Goal: Task Accomplishment & Management: Manage account settings

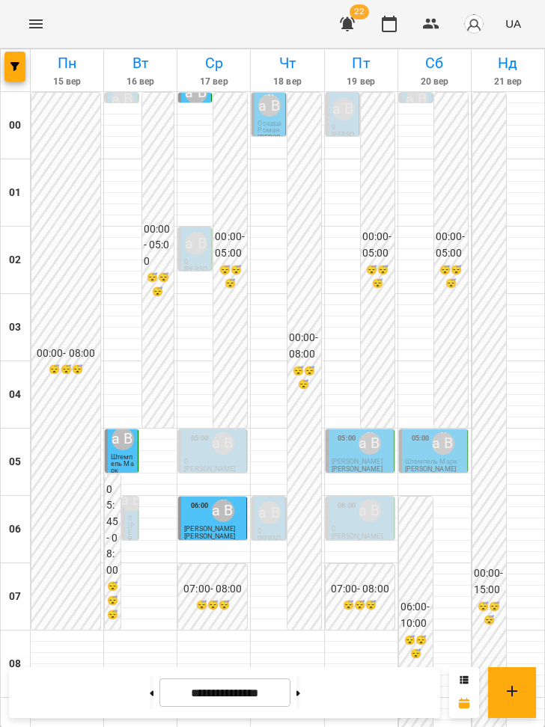
scroll to position [971, 0]
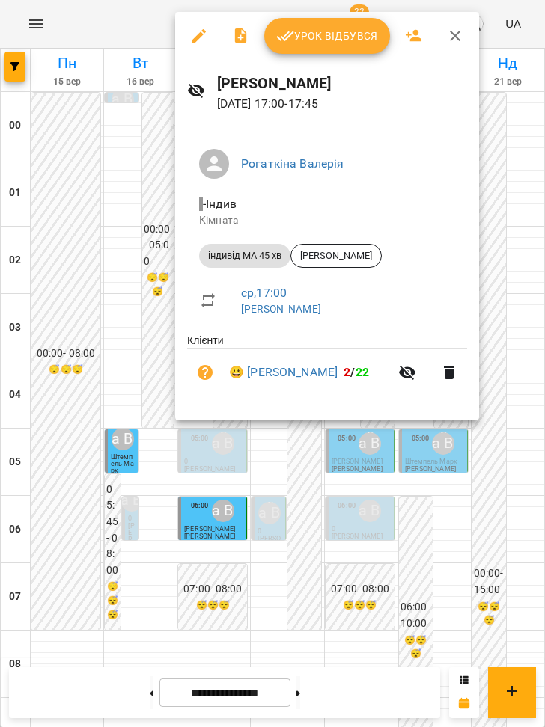
click at [334, 30] on span "Урок відбувся" at bounding box center [327, 36] width 102 height 18
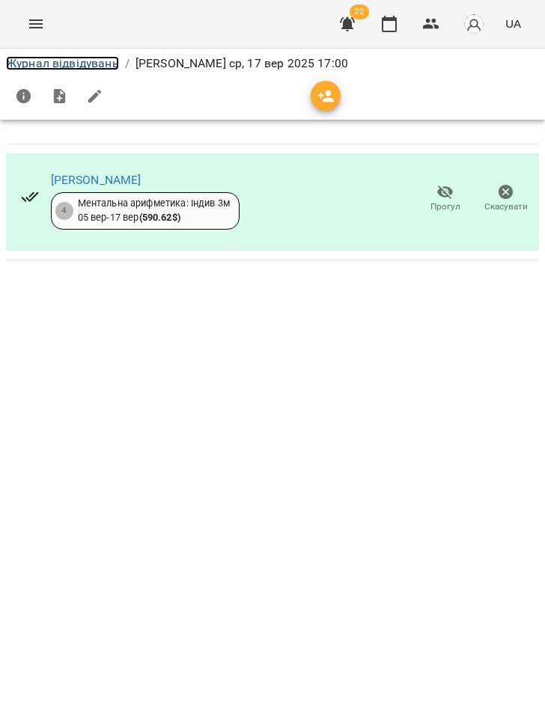
click at [100, 65] on link "Журнал відвідувань" at bounding box center [62, 63] width 113 height 14
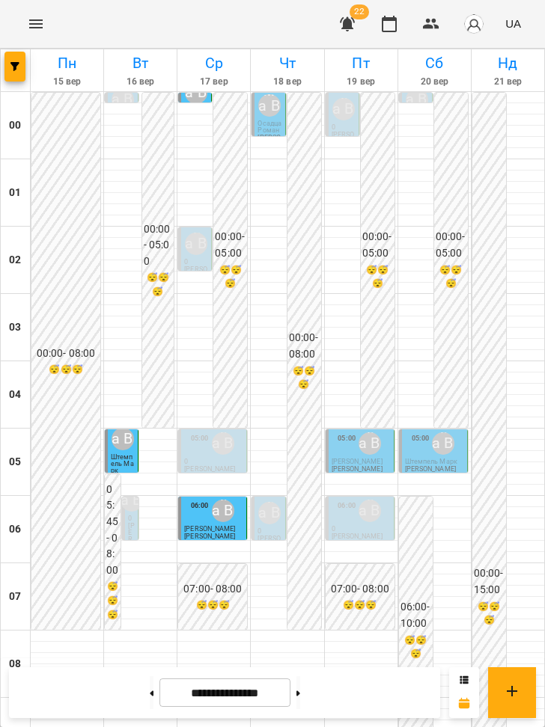
scroll to position [962, 0]
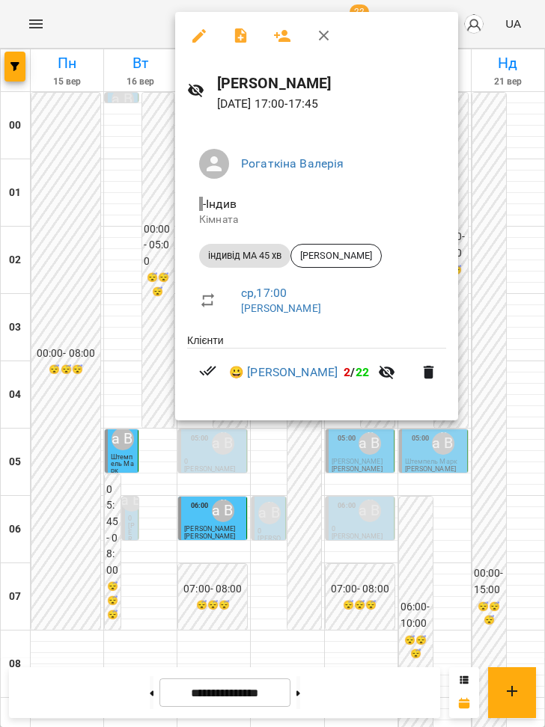
click at [320, 461] on div at bounding box center [272, 363] width 545 height 727
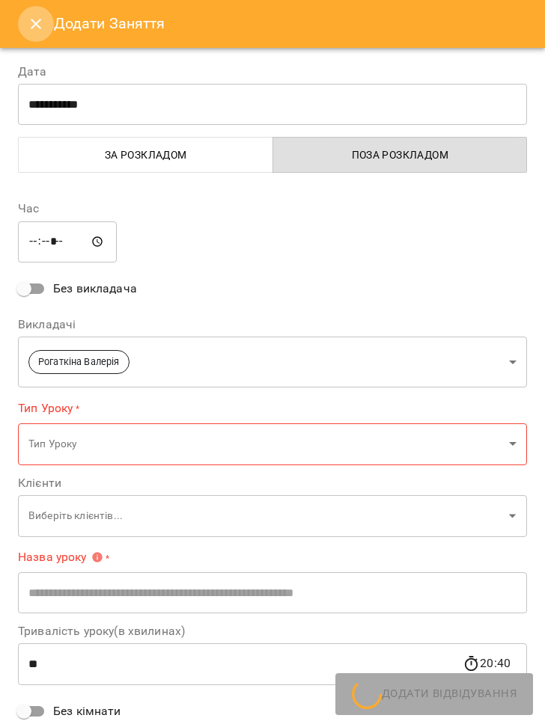
click at [32, 26] on icon "Close" at bounding box center [36, 24] width 10 height 10
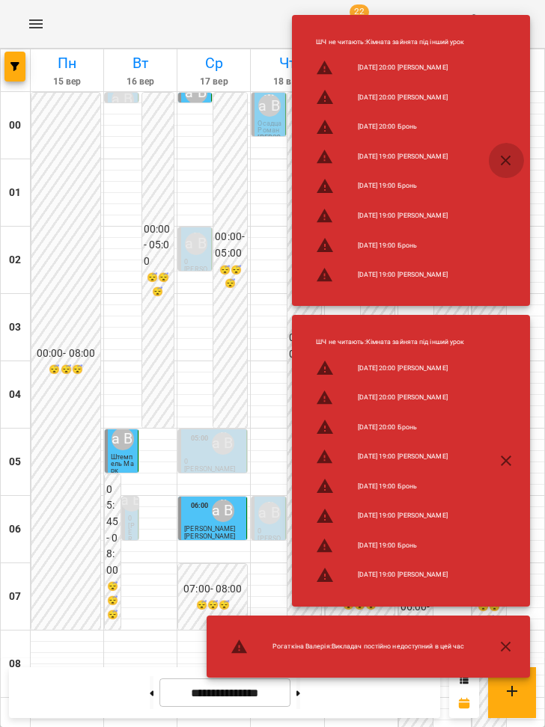
click at [511, 159] on icon "button" at bounding box center [506, 161] width 18 height 18
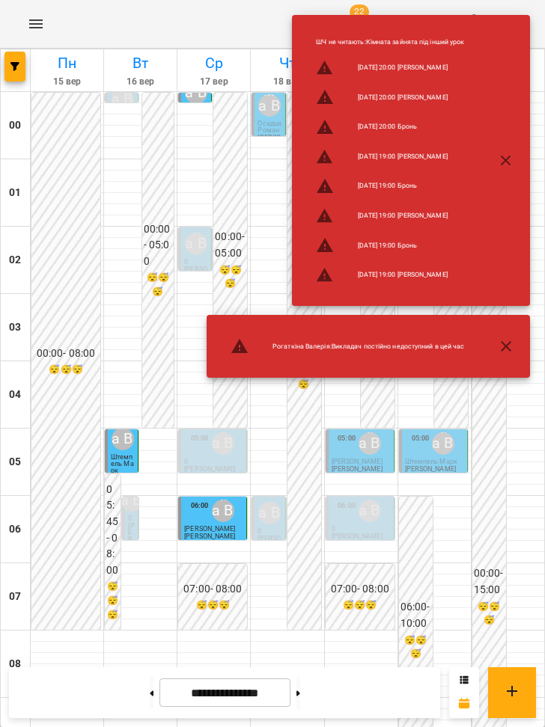
click at [511, 159] on icon "button" at bounding box center [506, 161] width 18 height 18
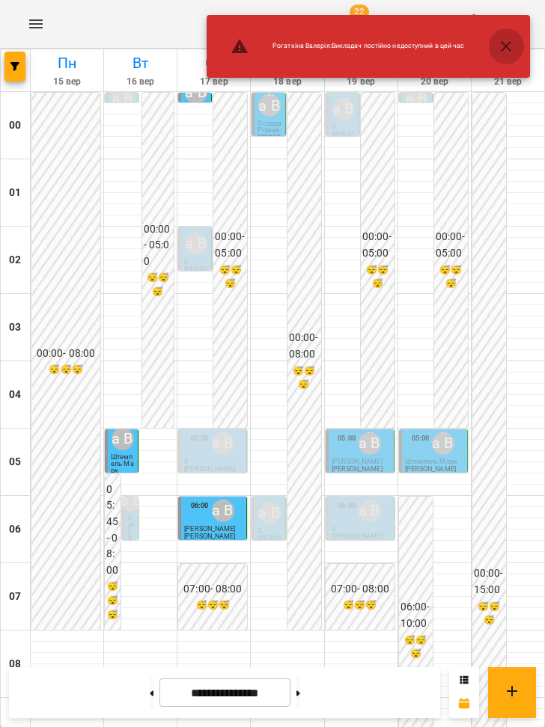
click at [510, 46] on icon "button" at bounding box center [506, 46] width 18 height 18
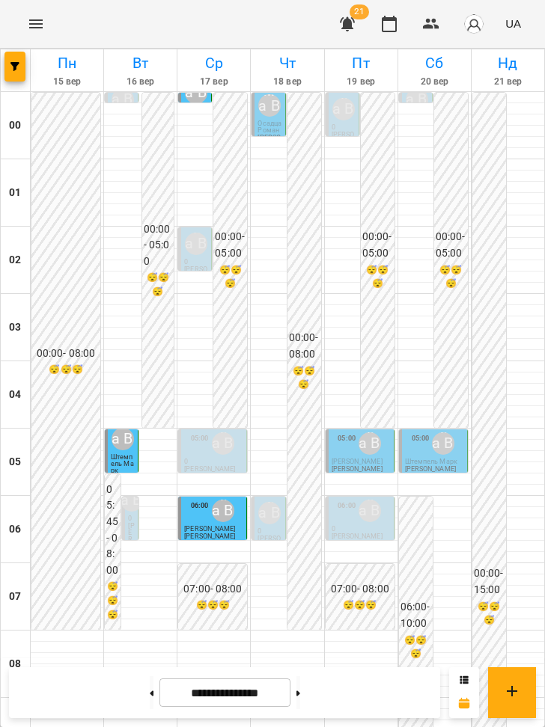
scroll to position [995, 0]
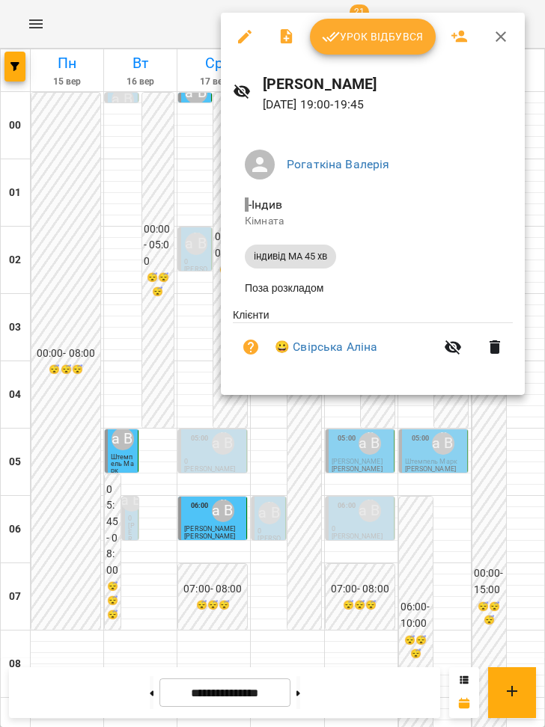
click at [311, 424] on div at bounding box center [272, 363] width 545 height 727
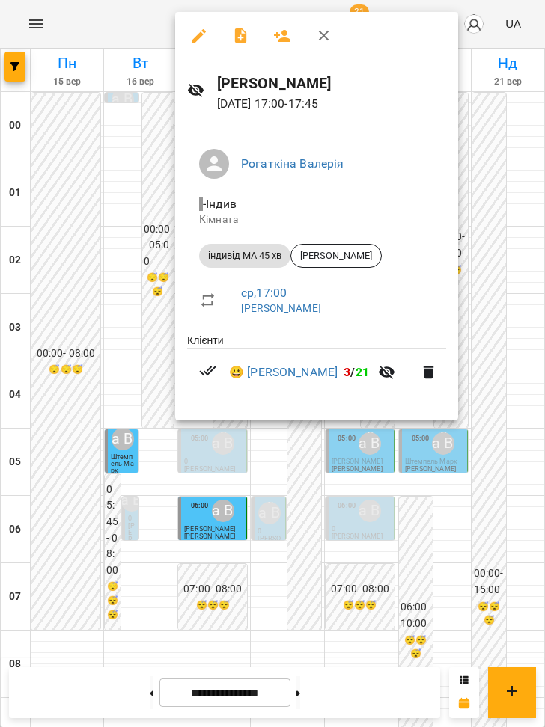
click at [500, 560] on div at bounding box center [272, 363] width 545 height 727
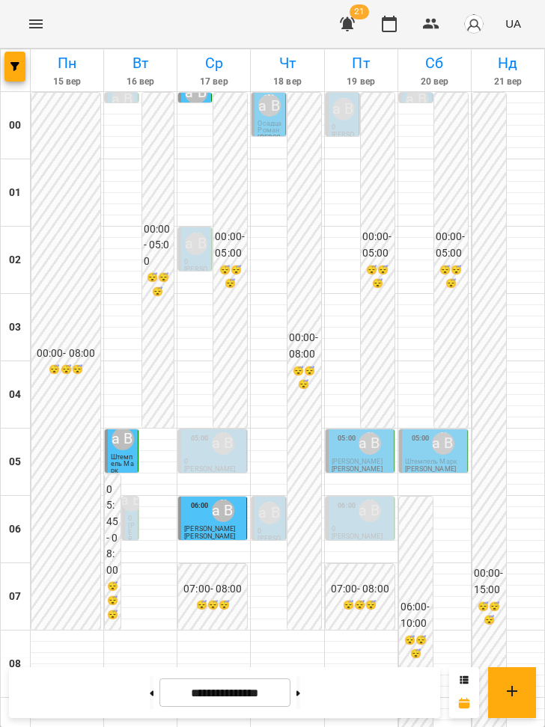
scroll to position [1048, 0]
click at [150, 694] on button at bounding box center [152, 693] width 4 height 33
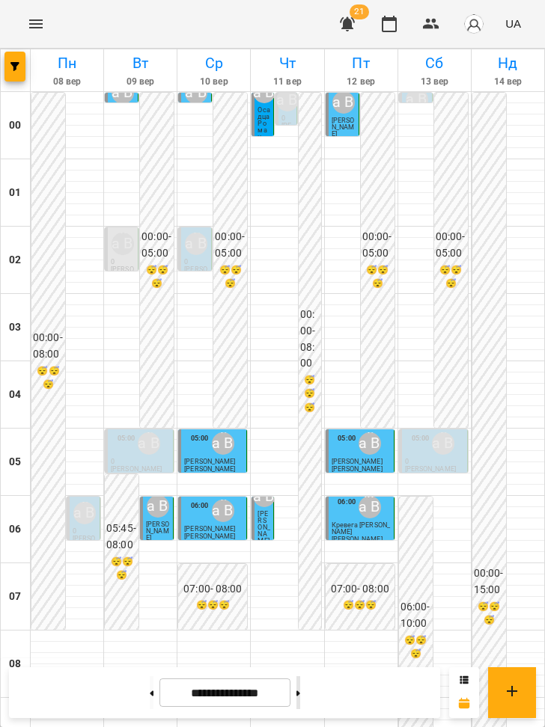
click at [300, 694] on button at bounding box center [298, 693] width 4 height 33
type input "**********"
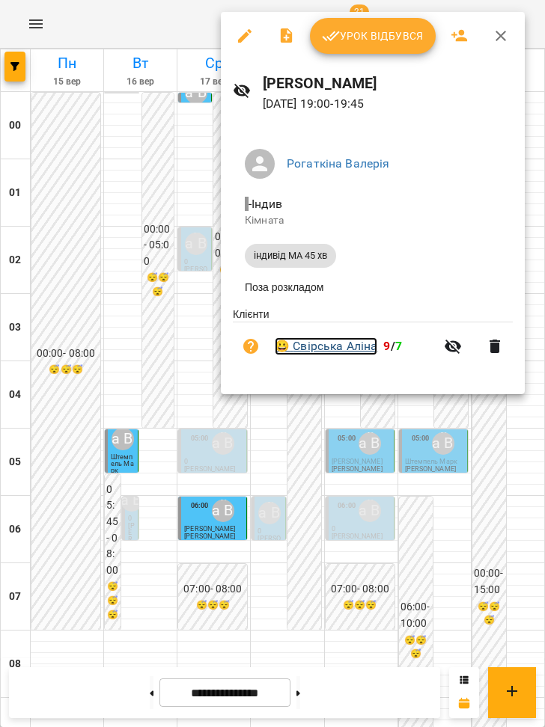
click at [324, 349] on link "😀 [PERSON_NAME]" at bounding box center [326, 347] width 103 height 18
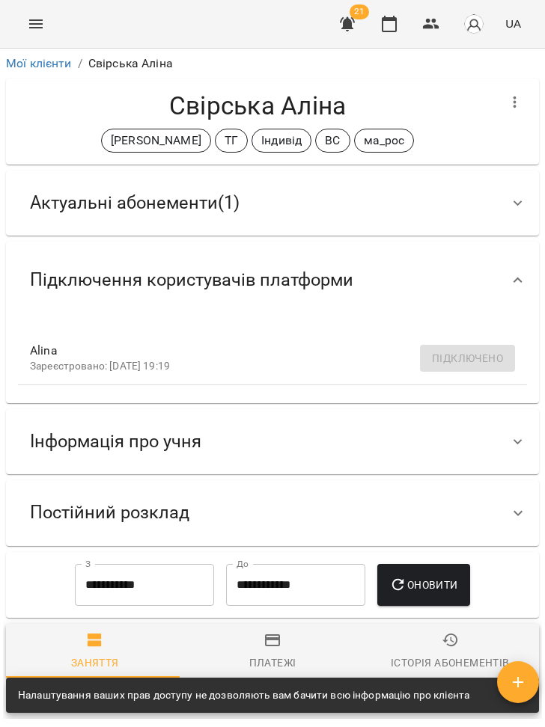
click at [305, 208] on div "Актуальні абонементи ( 1 )" at bounding box center [259, 203] width 482 height 47
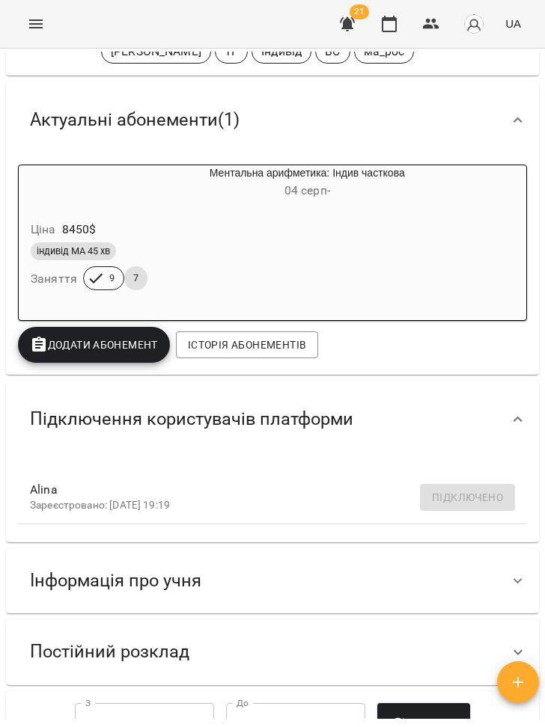
scroll to position [429, 0]
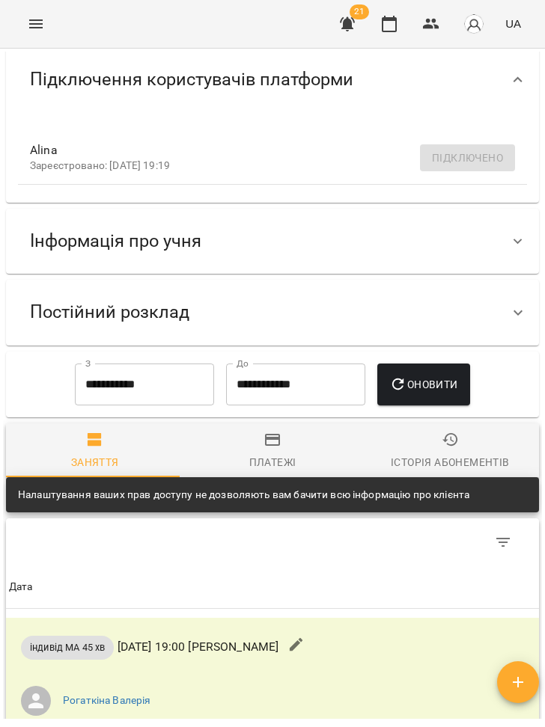
click at [233, 230] on div "Інформація про учня" at bounding box center [259, 241] width 482 height 47
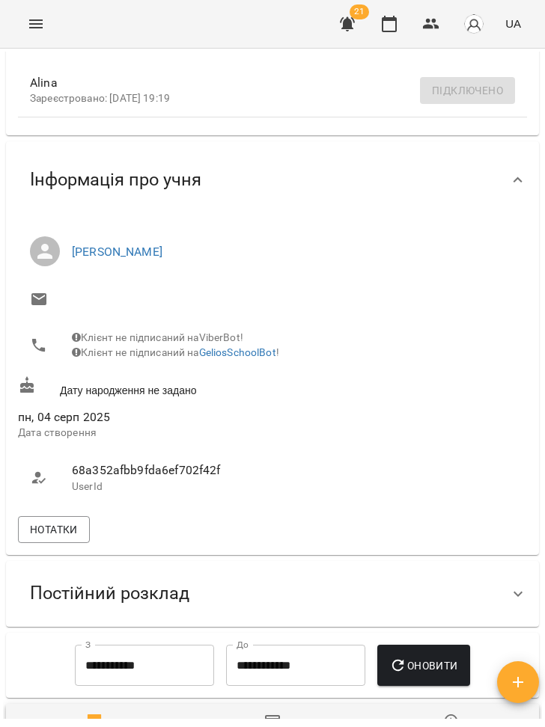
scroll to position [727, 0]
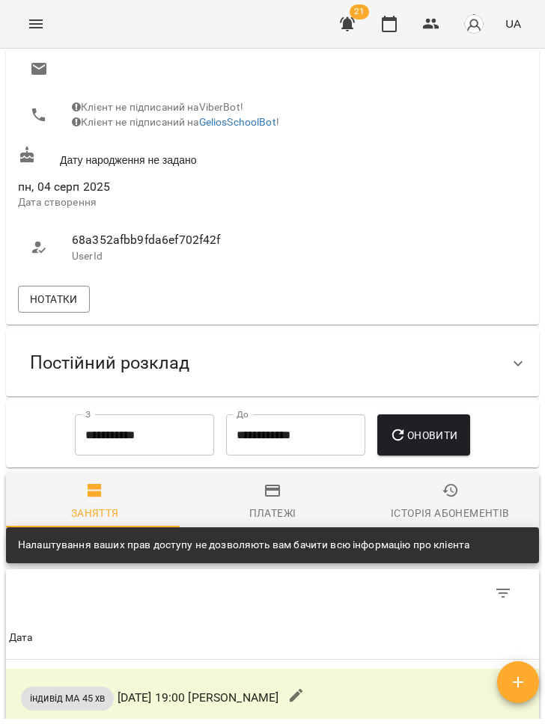
click at [159, 375] on span "Постійний розклад" at bounding box center [109, 363] width 159 height 23
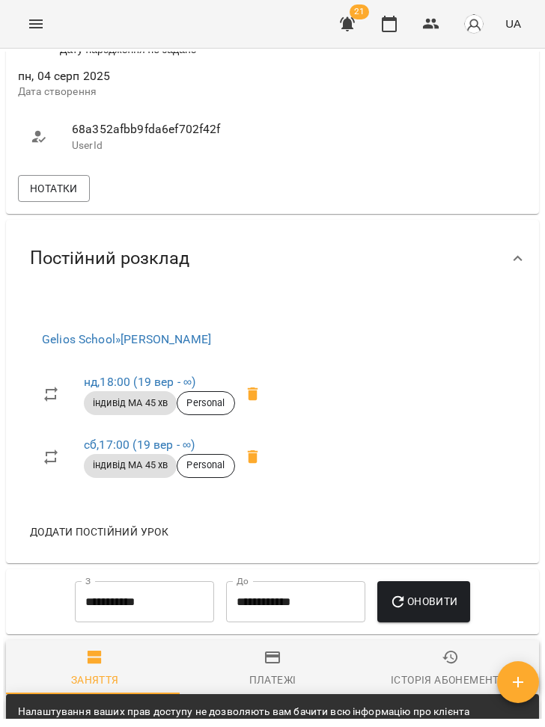
scroll to position [795, 0]
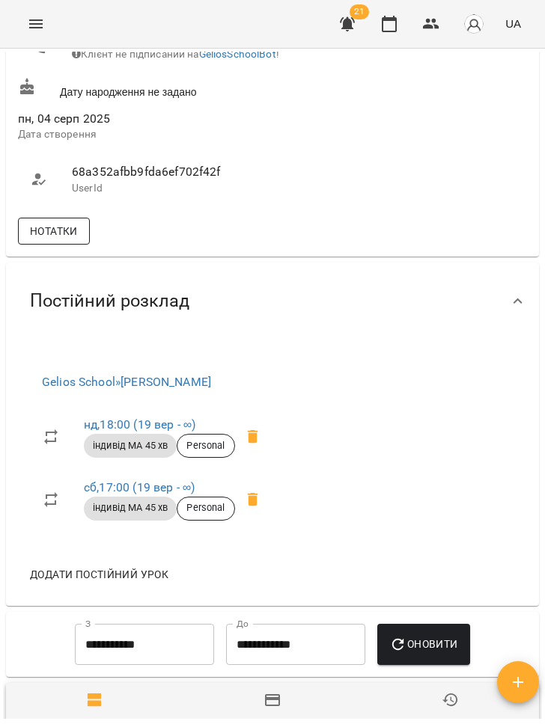
click at [79, 245] on button "Нотатки" at bounding box center [54, 231] width 72 height 27
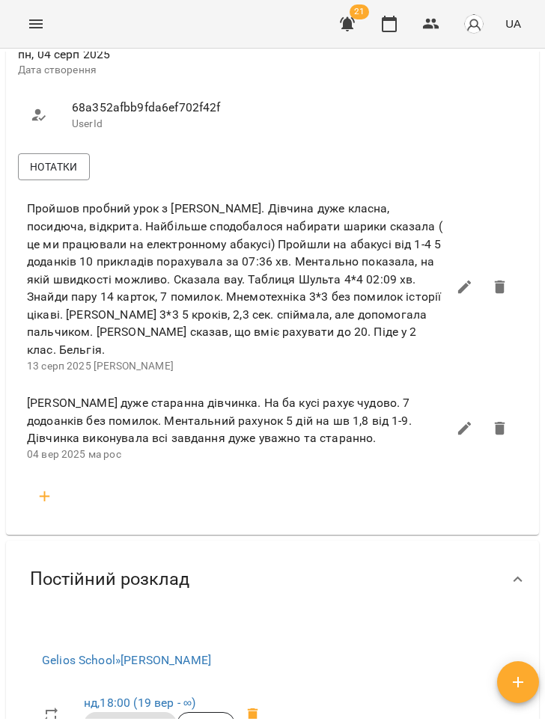
scroll to position [900, 0]
